Goal: Consume media (video, audio)

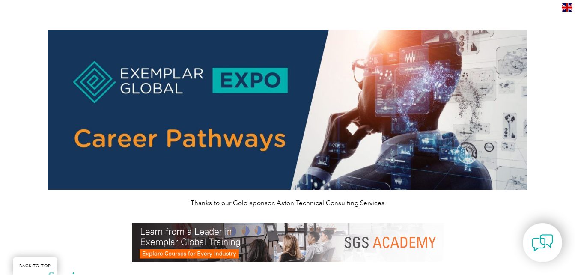
scroll to position [408, 0]
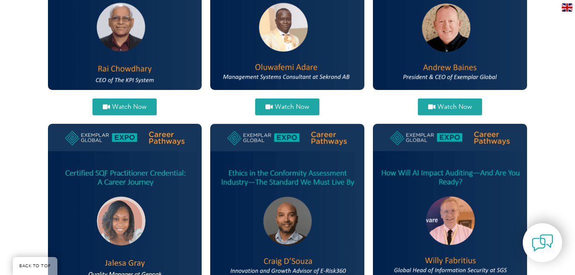
drag, startPoint x: 0, startPoint y: 0, endPoint x: 281, endPoint y: 108, distance: 301.4
click at [281, 108] on span "Watch Now" at bounding box center [292, 107] width 34 height 6
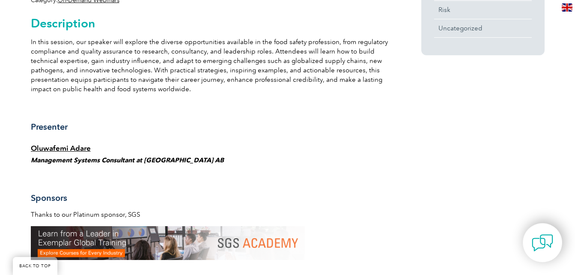
scroll to position [468, 0]
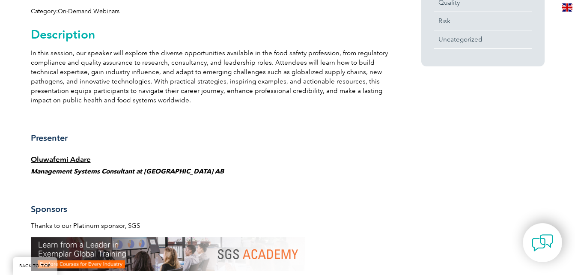
click at [169, 170] on em "Management Systems Consultant at [GEOGRAPHIC_DATA] AB" at bounding box center [127, 171] width 193 height 8
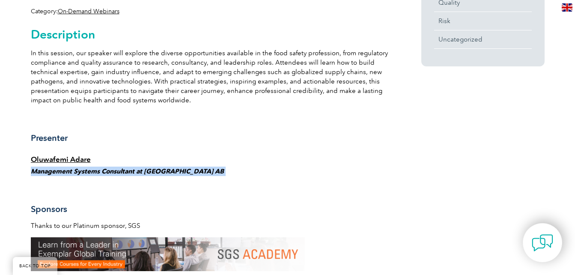
click at [169, 170] on em "Management Systems Consultant at [GEOGRAPHIC_DATA] AB" at bounding box center [127, 171] width 193 height 8
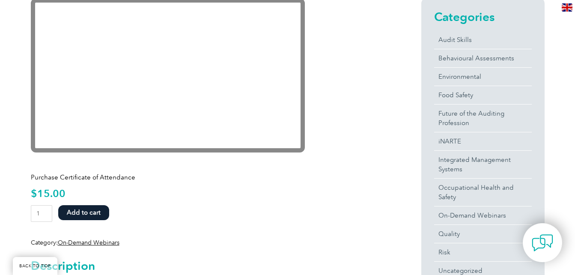
scroll to position [217, 0]
